Goal: Information Seeking & Learning: Compare options

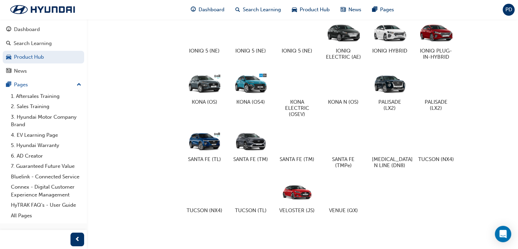
scroll to position [389, 0]
click at [341, 187] on div at bounding box center [344, 191] width 38 height 27
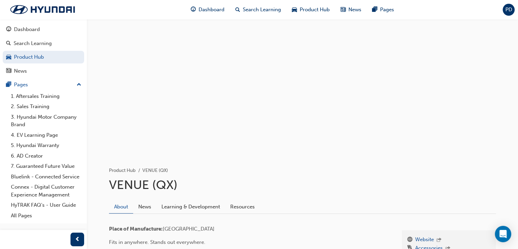
drag, startPoint x: 314, startPoint y: 110, endPoint x: 427, endPoint y: 146, distance: 118.1
click at [320, 110] on div at bounding box center [302, 87] width 409 height 136
drag, startPoint x: 240, startPoint y: 78, endPoint x: 249, endPoint y: 74, distance: 9.8
click at [244, 77] on div at bounding box center [302, 87] width 409 height 136
drag, startPoint x: 249, startPoint y: 74, endPoint x: 314, endPoint y: 37, distance: 74.5
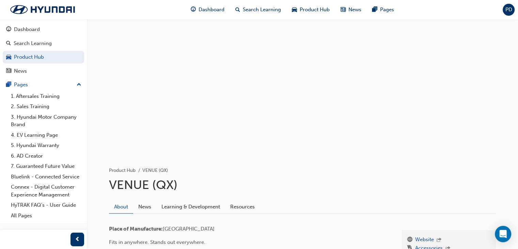
click at [268, 68] on div at bounding box center [302, 87] width 409 height 136
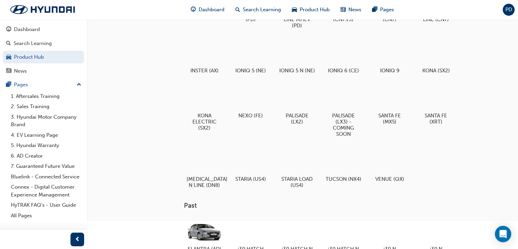
scroll to position [68, 0]
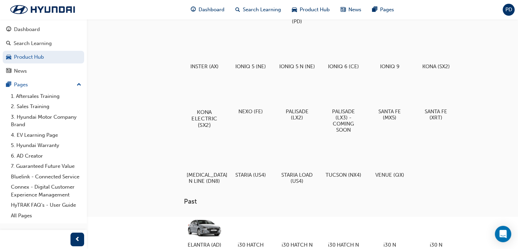
click at [205, 100] on div at bounding box center [205, 92] width 38 height 27
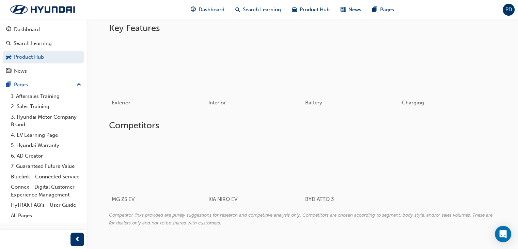
scroll to position [307, 0]
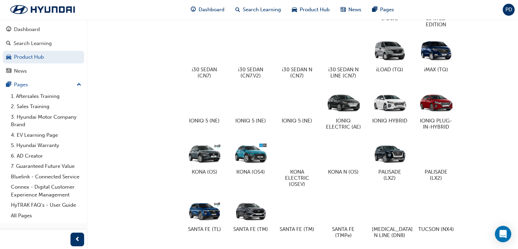
scroll to position [68, 0]
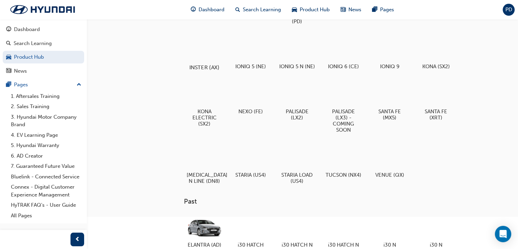
click at [198, 52] on div at bounding box center [205, 47] width 38 height 27
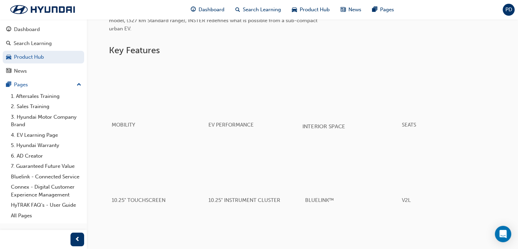
scroll to position [276, 0]
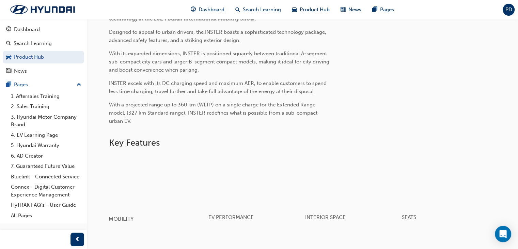
click at [161, 171] on div "button" at bounding box center [157, 181] width 97 height 54
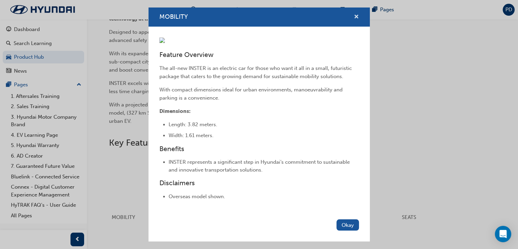
click at [354, 14] on span "cross-icon" at bounding box center [356, 17] width 5 height 6
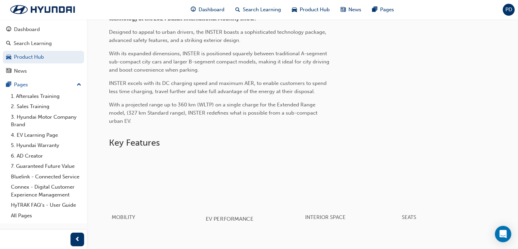
click at [277, 172] on div "button" at bounding box center [253, 181] width 97 height 54
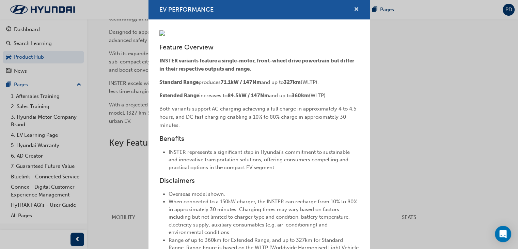
click at [354, 7] on span "cross-icon" at bounding box center [356, 10] width 5 height 6
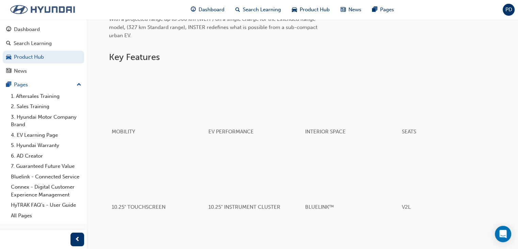
scroll to position [412, 0]
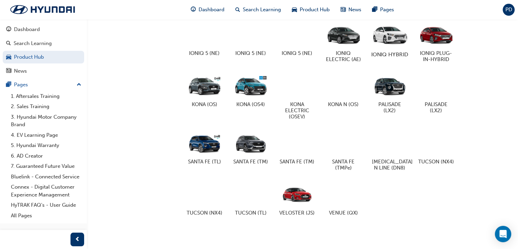
scroll to position [375, 0]
